Goal: Task Accomplishment & Management: Complete application form

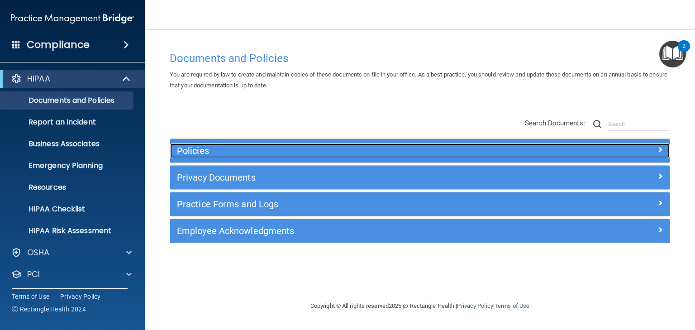
click at [201, 153] on h5 "Policies" at bounding box center [357, 151] width 361 height 10
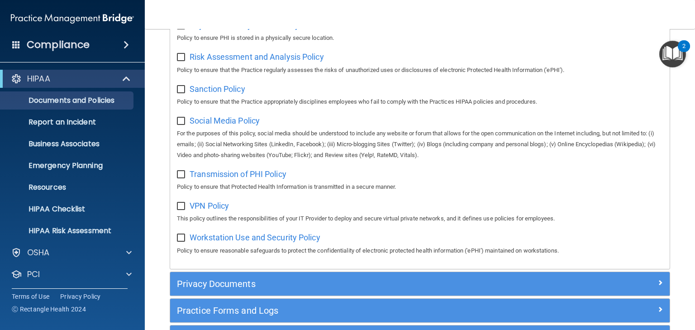
scroll to position [715, 0]
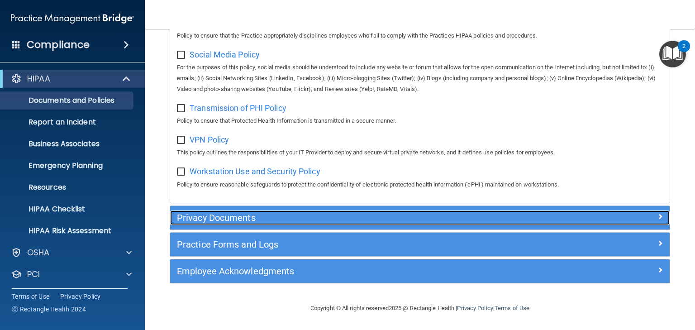
click at [235, 221] on h5 "Privacy Documents" at bounding box center [357, 218] width 361 height 10
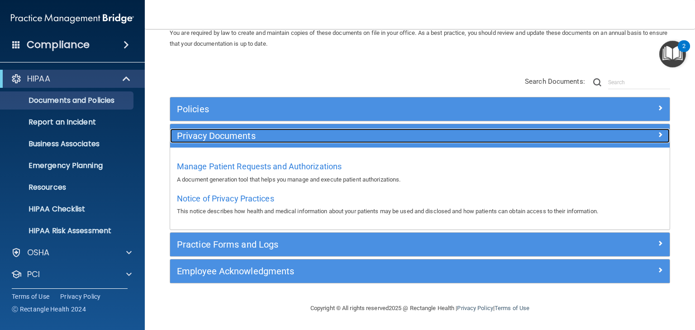
scroll to position [41, 0]
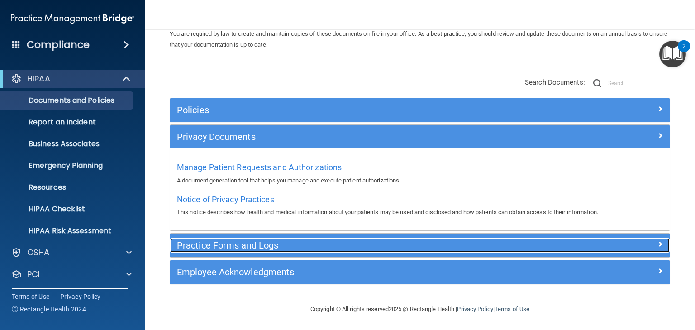
click at [188, 248] on h5 "Practice Forms and Logs" at bounding box center [357, 245] width 361 height 10
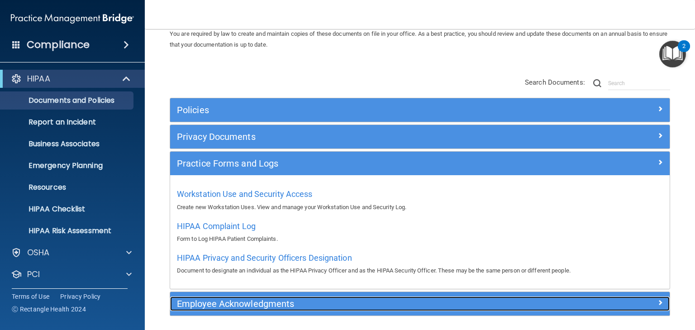
click at [221, 307] on h5 "Employee Acknowledgments" at bounding box center [357, 304] width 361 height 10
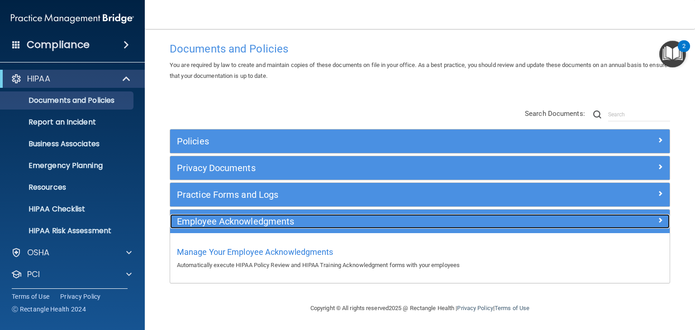
scroll to position [9, 0]
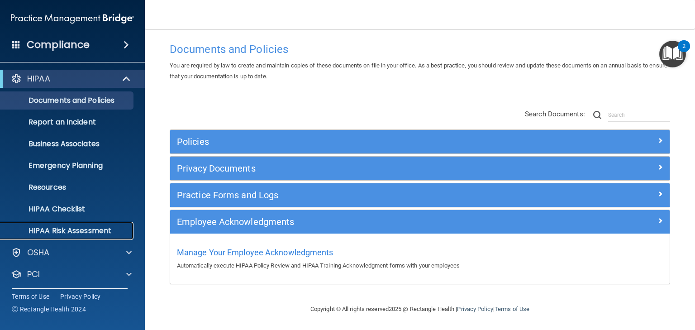
click at [57, 230] on p "HIPAA Risk Assessment" at bounding box center [68, 230] width 124 height 9
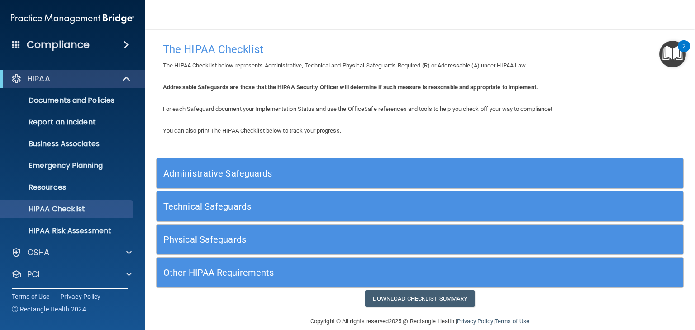
click at [242, 168] on h5 "Administrative Safeguards" at bounding box center [354, 173] width 382 height 10
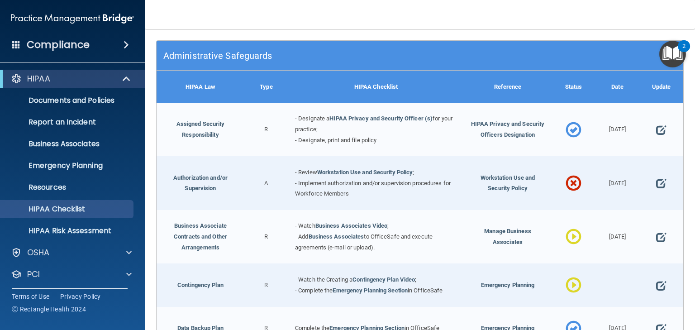
scroll to position [145, 0]
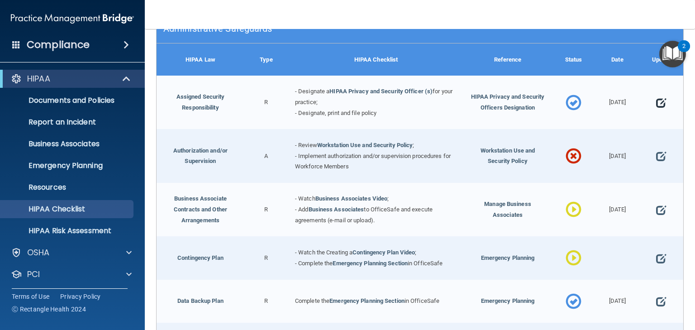
click at [656, 107] on span at bounding box center [661, 103] width 10 height 22
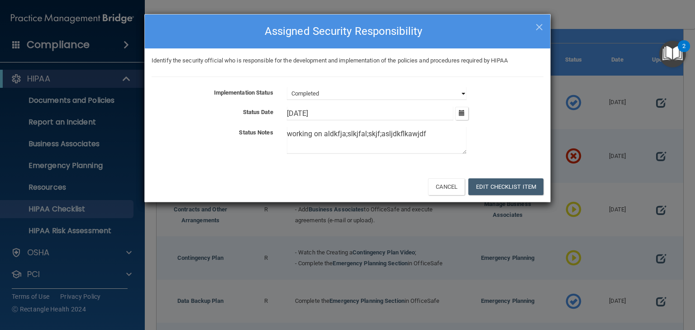
click at [358, 94] on select "Not Started In Progress Completed" at bounding box center [377, 93] width 180 height 13
select select "in_progress"
click at [287, 87] on select "Not Started In Progress Completed" at bounding box center [377, 93] width 180 height 13
drag, startPoint x: 431, startPoint y: 134, endPoint x: 206, endPoint y: 144, distance: 224.7
click at [206, 144] on div "Status Notes working on aldkfja;slkjfal;skjf;asljdkflkawjdf" at bounding box center [348, 142] width 406 height 30
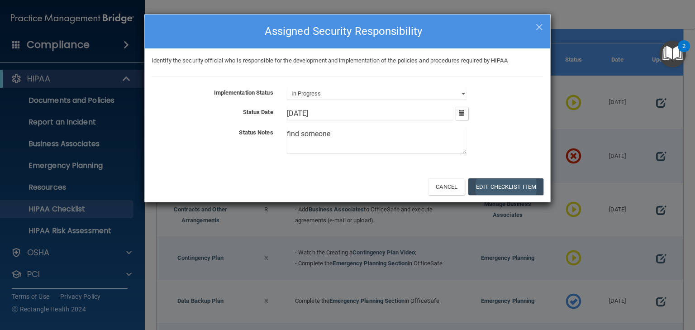
type textarea "find someone"
click at [513, 183] on button "Edit Checklist Item" at bounding box center [506, 186] width 75 height 17
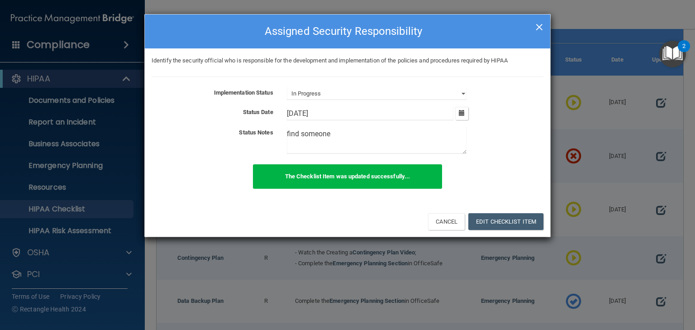
click at [540, 27] on span "×" at bounding box center [540, 26] width 8 height 18
select select "completed"
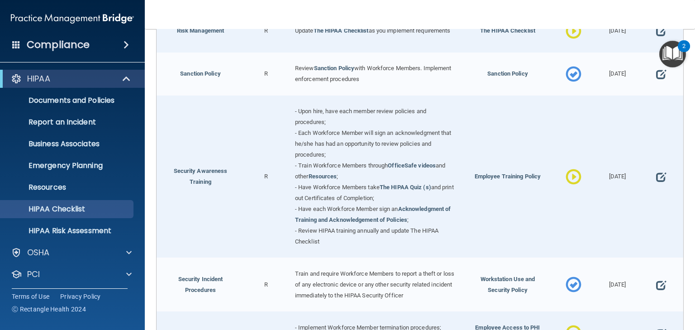
scroll to position [869, 0]
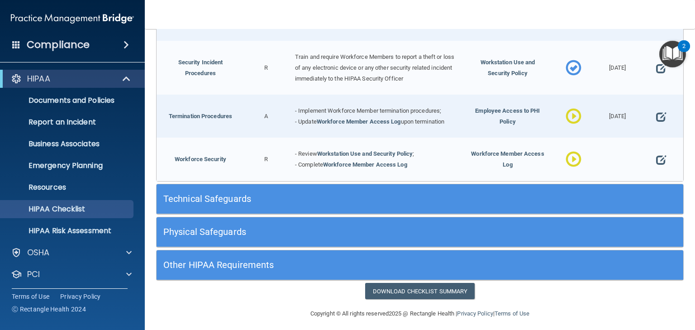
click at [218, 195] on h5 "Technical Safeguards" at bounding box center [354, 199] width 382 height 10
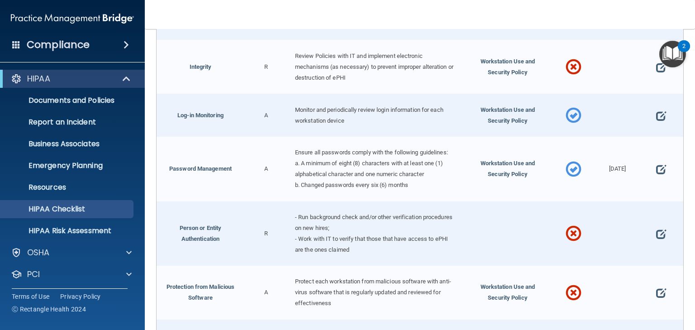
scroll to position [1585, 0]
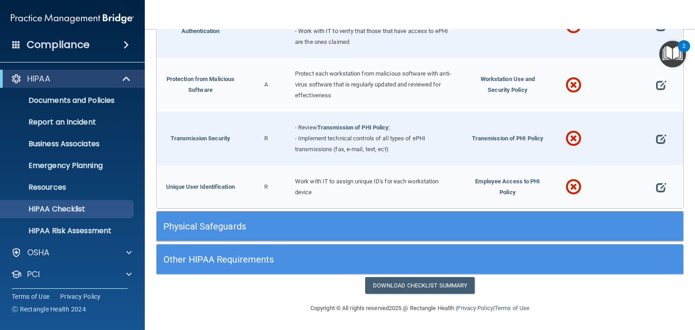
click at [232, 227] on h5 "Physical Safeguards" at bounding box center [354, 226] width 382 height 10
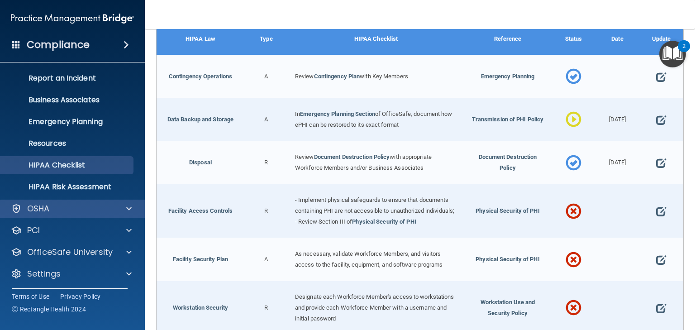
scroll to position [45, 0]
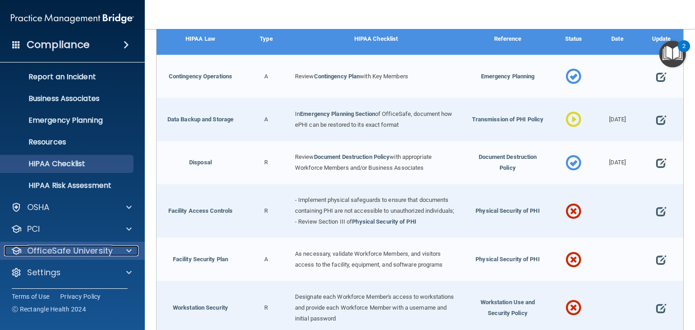
click at [77, 246] on p "OfficeSafe University" at bounding box center [70, 250] width 86 height 11
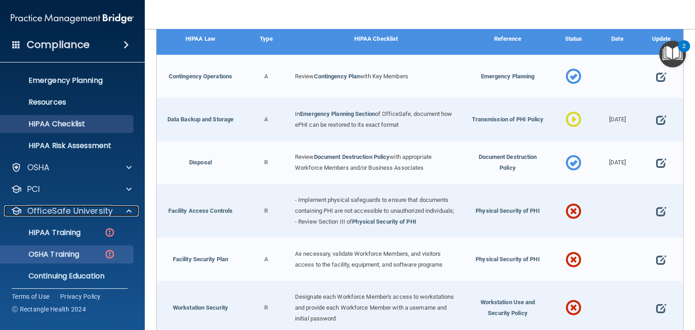
scroll to position [110, 0]
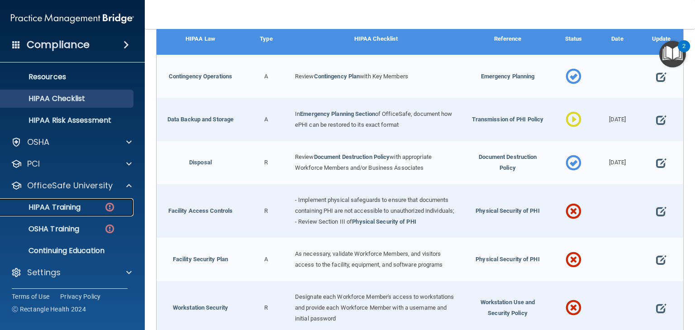
click at [67, 210] on p "HIPAA Training" at bounding box center [43, 207] width 75 height 9
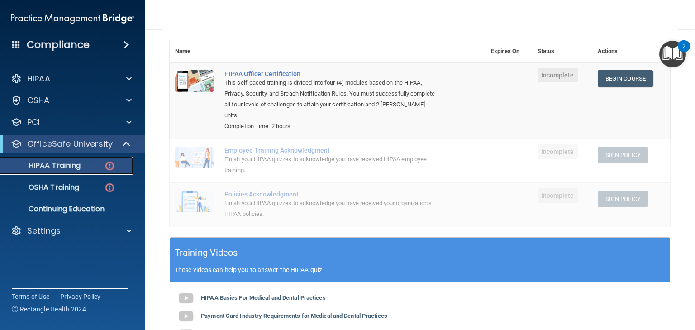
scroll to position [15, 0]
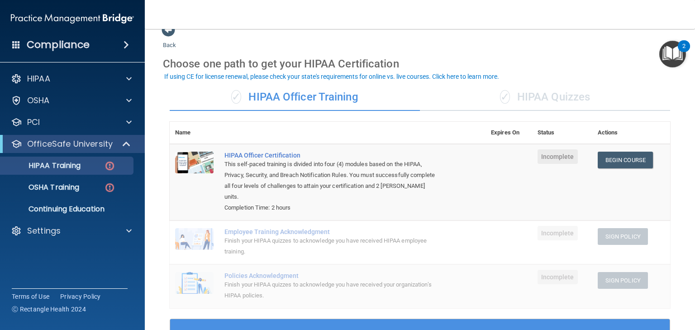
click at [537, 91] on div "✓ HIPAA Quizzes" at bounding box center [545, 97] width 250 height 27
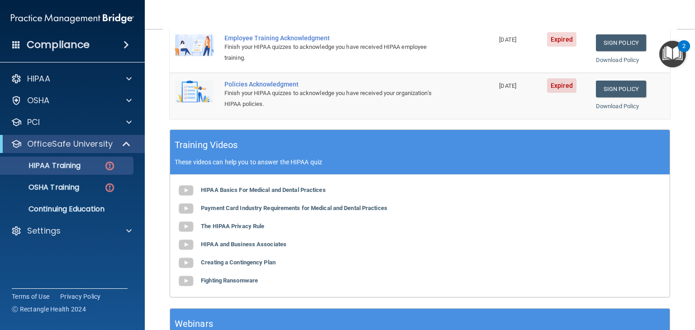
scroll to position [305, 0]
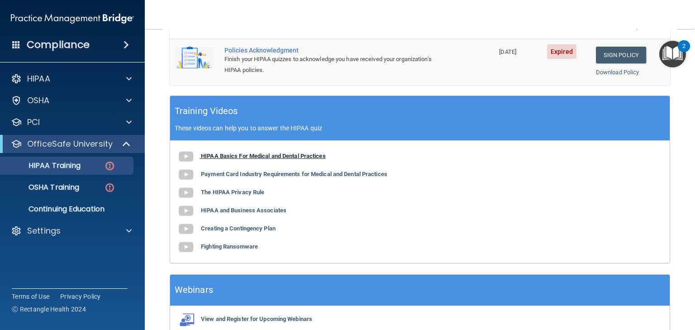
click at [282, 157] on b "HIPAA Basics For Medical and Dental Practices" at bounding box center [263, 156] width 125 height 7
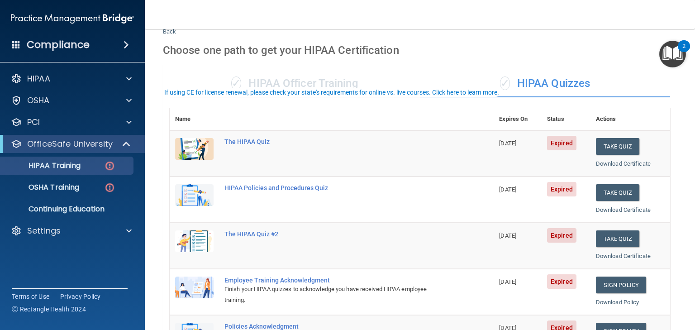
scroll to position [0, 0]
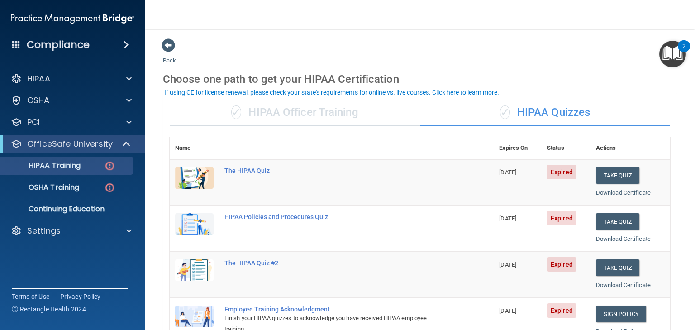
click at [266, 110] on div "✓ HIPAA Officer Training" at bounding box center [295, 112] width 250 height 27
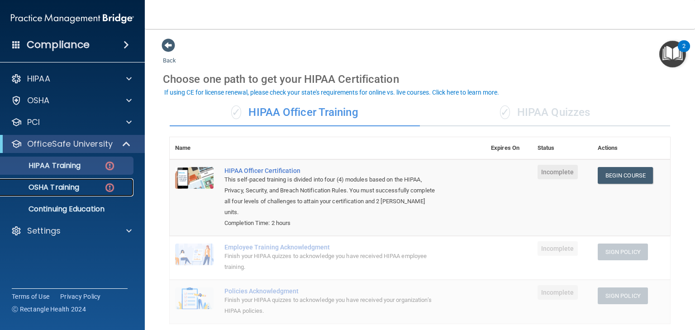
click at [64, 189] on p "OSHA Training" at bounding box center [42, 187] width 73 height 9
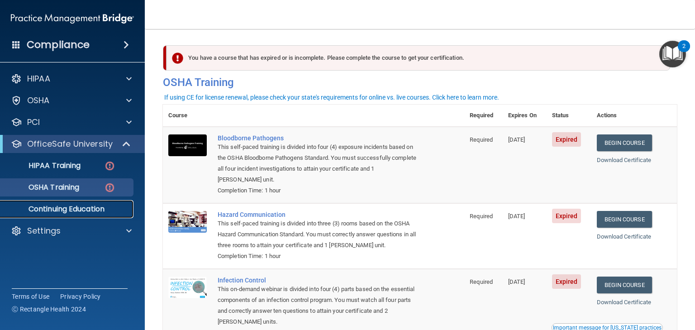
click at [81, 212] on p "Continuing Education" at bounding box center [68, 209] width 124 height 9
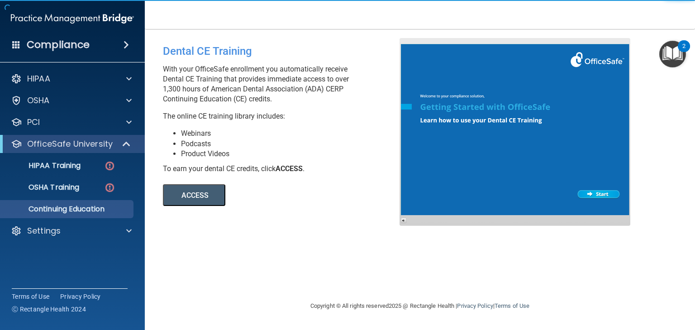
click at [196, 191] on button "ACCESS" at bounding box center [194, 195] width 62 height 22
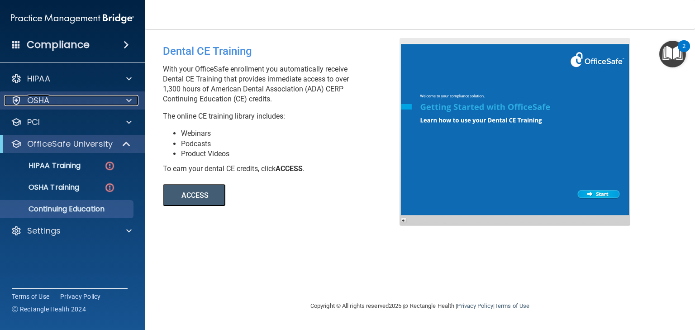
click at [42, 100] on p "OSHA" at bounding box center [38, 100] width 23 height 11
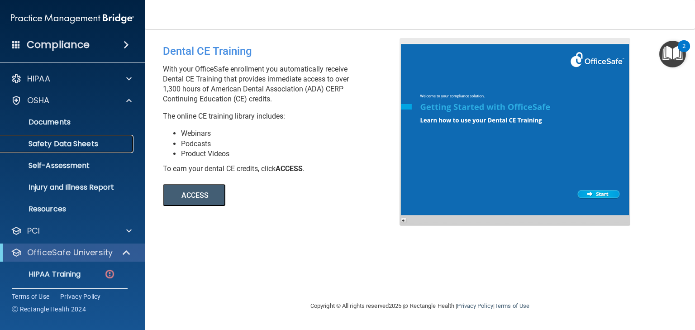
click at [54, 143] on p "Safety Data Sheets" at bounding box center [68, 143] width 124 height 9
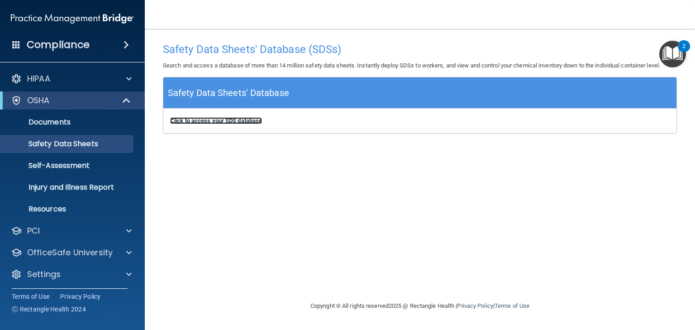
click at [209, 122] on b "Click to access your SDS database" at bounding box center [216, 120] width 92 height 7
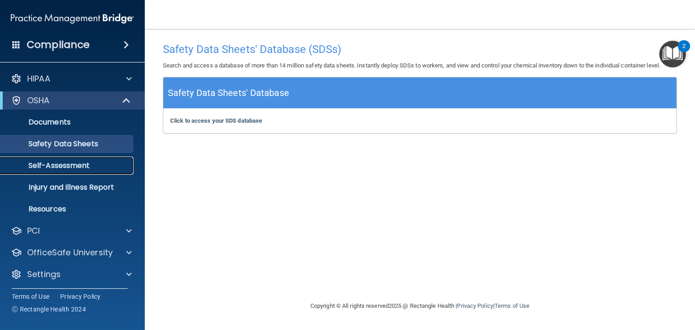
click at [73, 167] on p "Self-Assessment" at bounding box center [68, 165] width 124 height 9
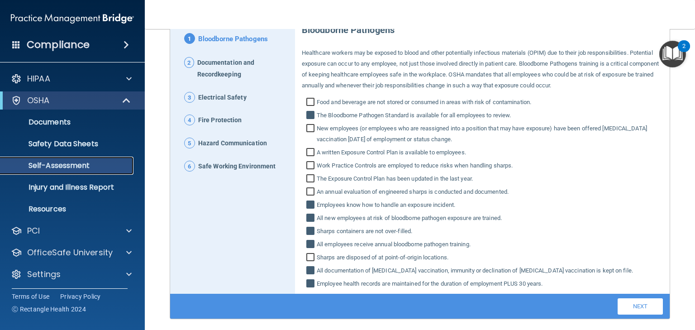
scroll to position [127, 0]
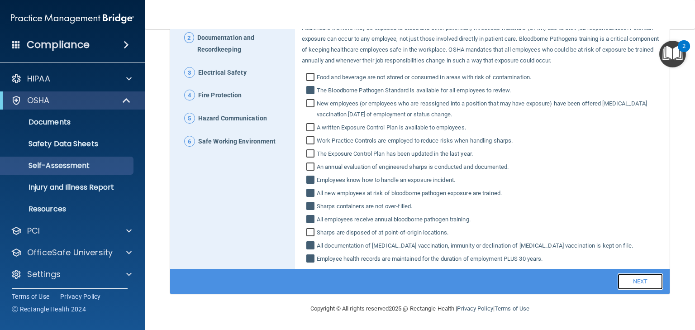
click at [633, 282] on link "Next" at bounding box center [640, 281] width 45 height 16
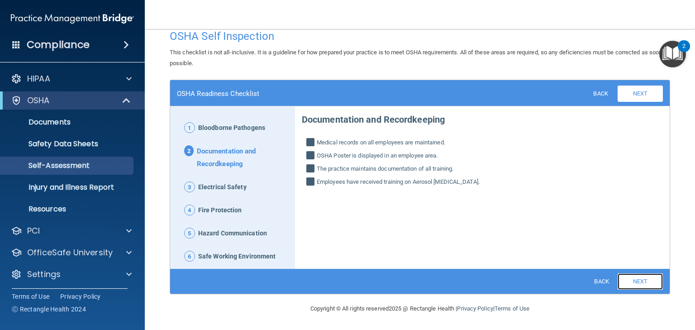
click at [634, 282] on link "Next" at bounding box center [640, 281] width 45 height 16
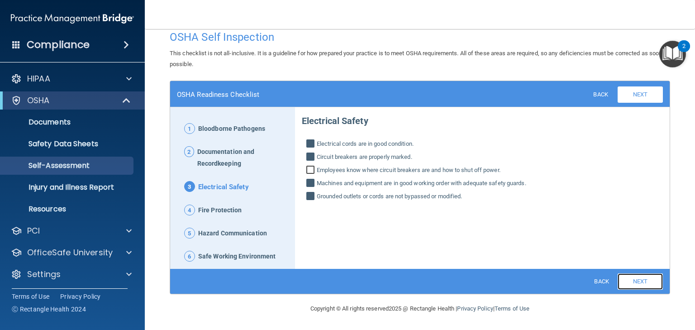
click at [634, 281] on link "Next" at bounding box center [640, 281] width 45 height 16
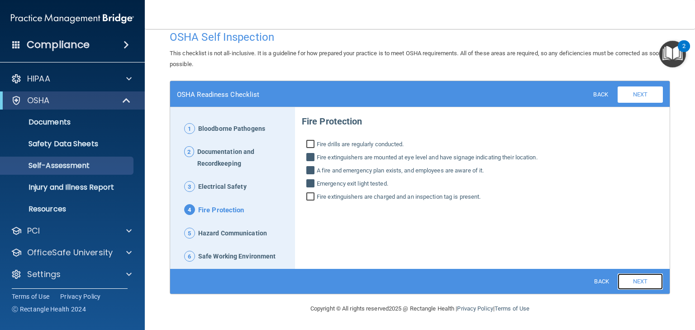
click at [637, 282] on link "Next" at bounding box center [640, 281] width 45 height 16
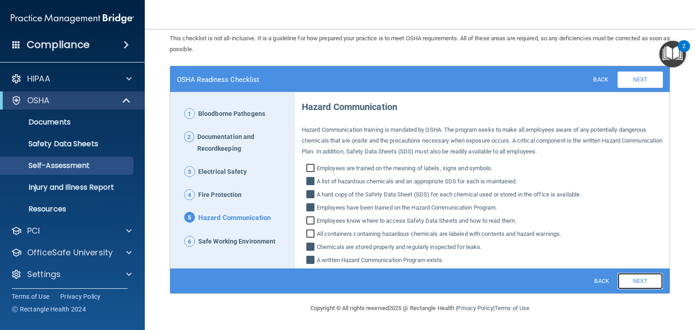
click at [636, 278] on link "Next" at bounding box center [640, 281] width 45 height 16
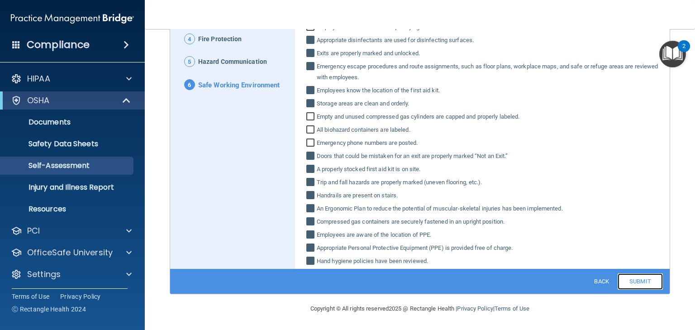
click at [633, 280] on link "Submit" at bounding box center [640, 281] width 45 height 16
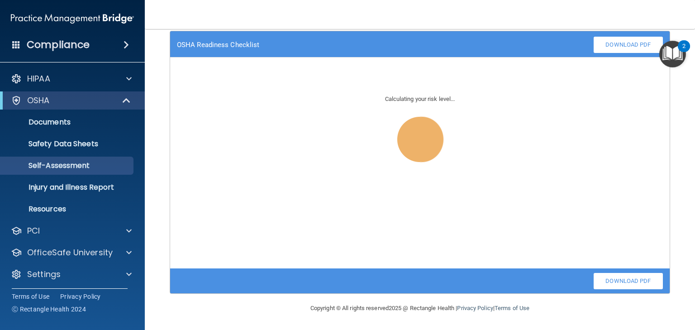
scroll to position [62, 0]
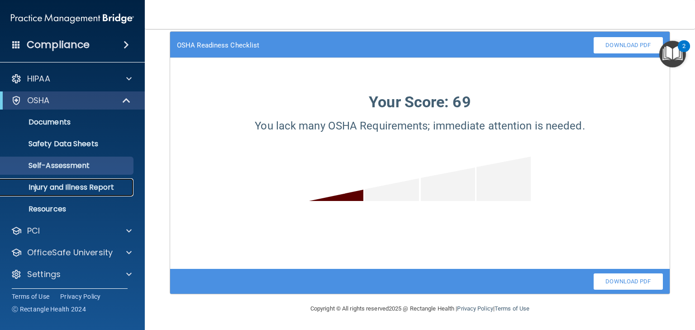
click at [77, 188] on p "Injury and Illness Report" at bounding box center [68, 187] width 124 height 9
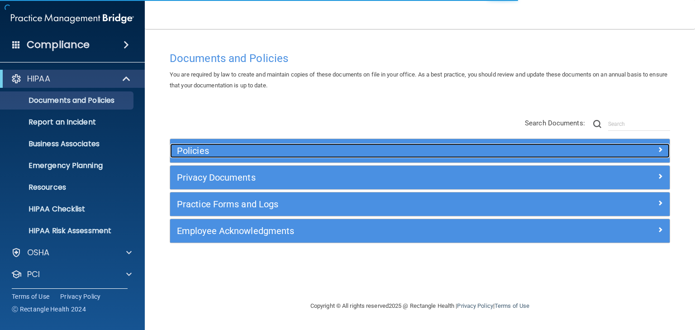
click at [196, 151] on h5 "Policies" at bounding box center [357, 151] width 361 height 10
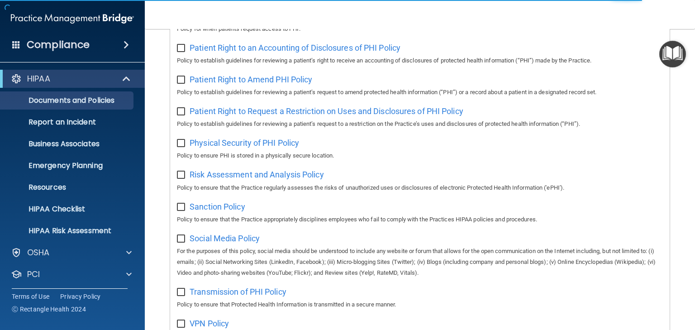
scroll to position [652, 0]
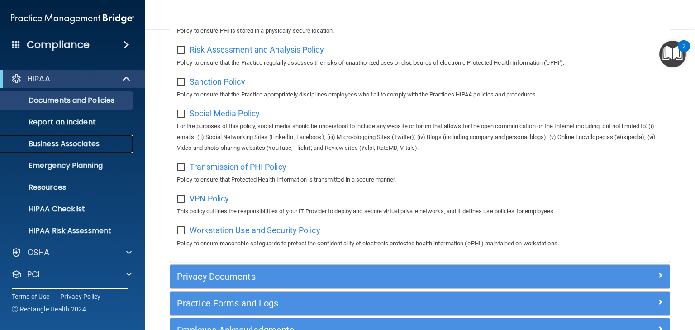
click at [62, 142] on p "Business Associates" at bounding box center [68, 143] width 124 height 9
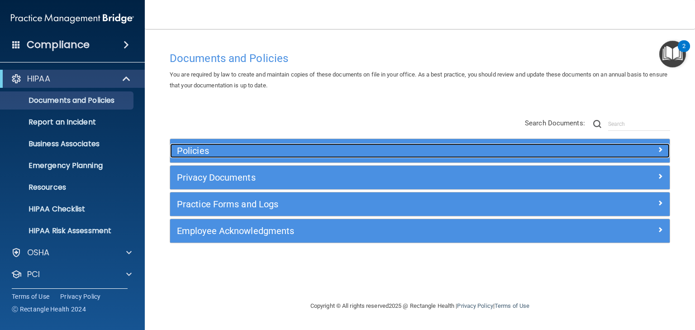
click at [185, 149] on h5 "Policies" at bounding box center [357, 151] width 361 height 10
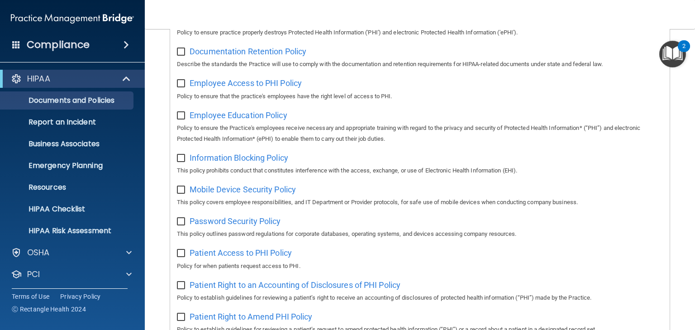
scroll to position [72, 0]
